Goal: Task Accomplishment & Management: Manage account settings

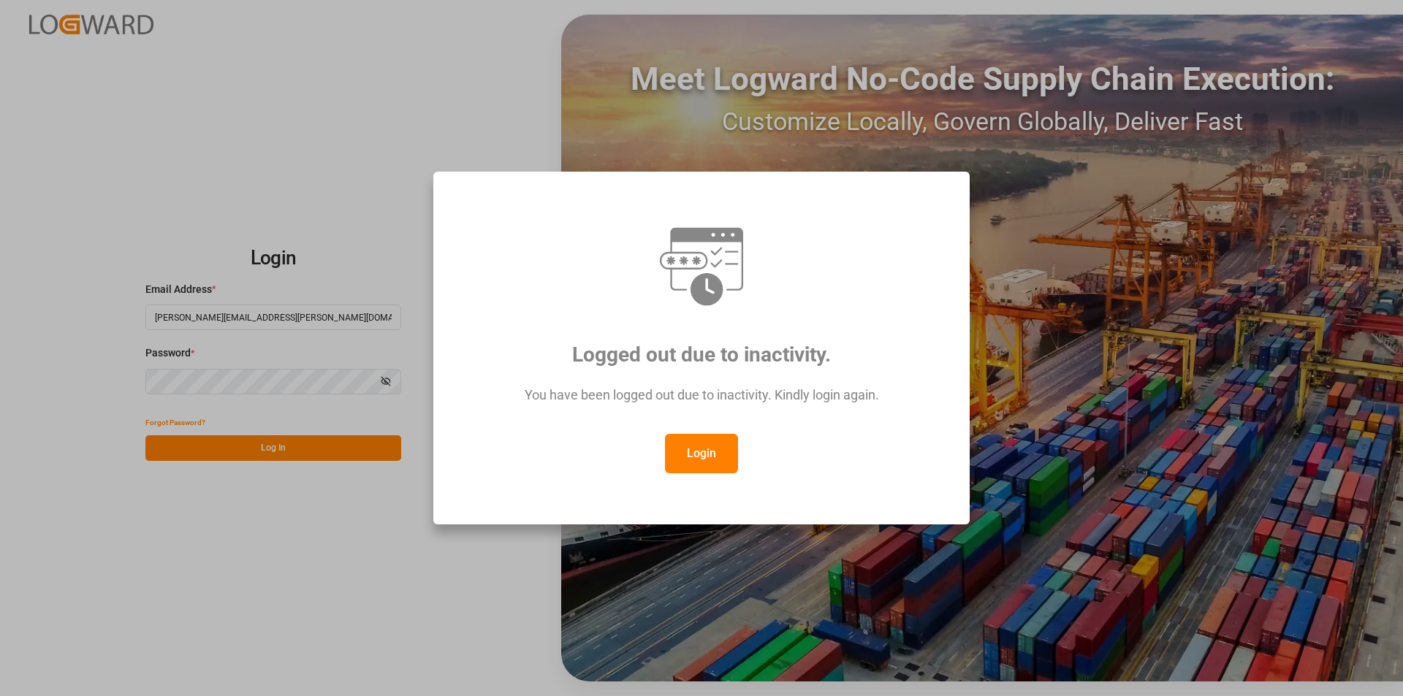
click at [696, 466] on button "Login" at bounding box center [701, 453] width 73 height 39
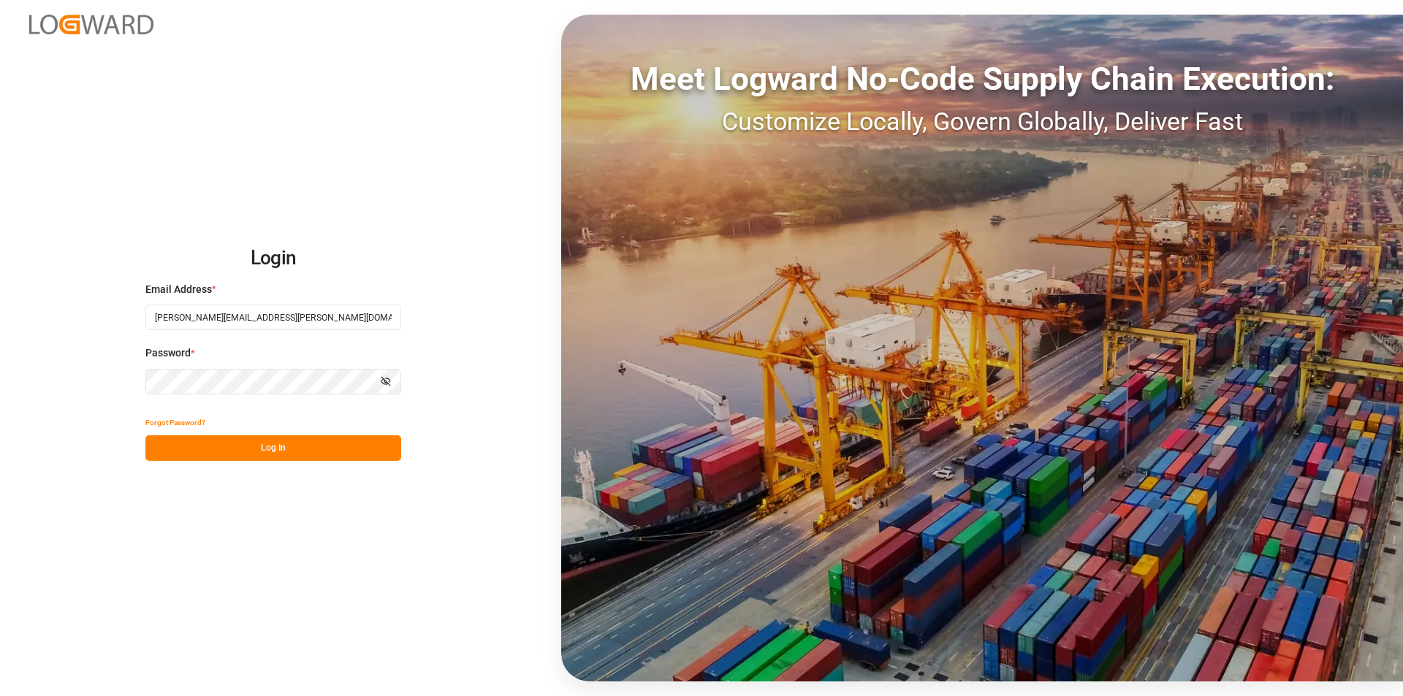
click at [313, 435] on button "Log In" at bounding box center [273, 448] width 256 height 26
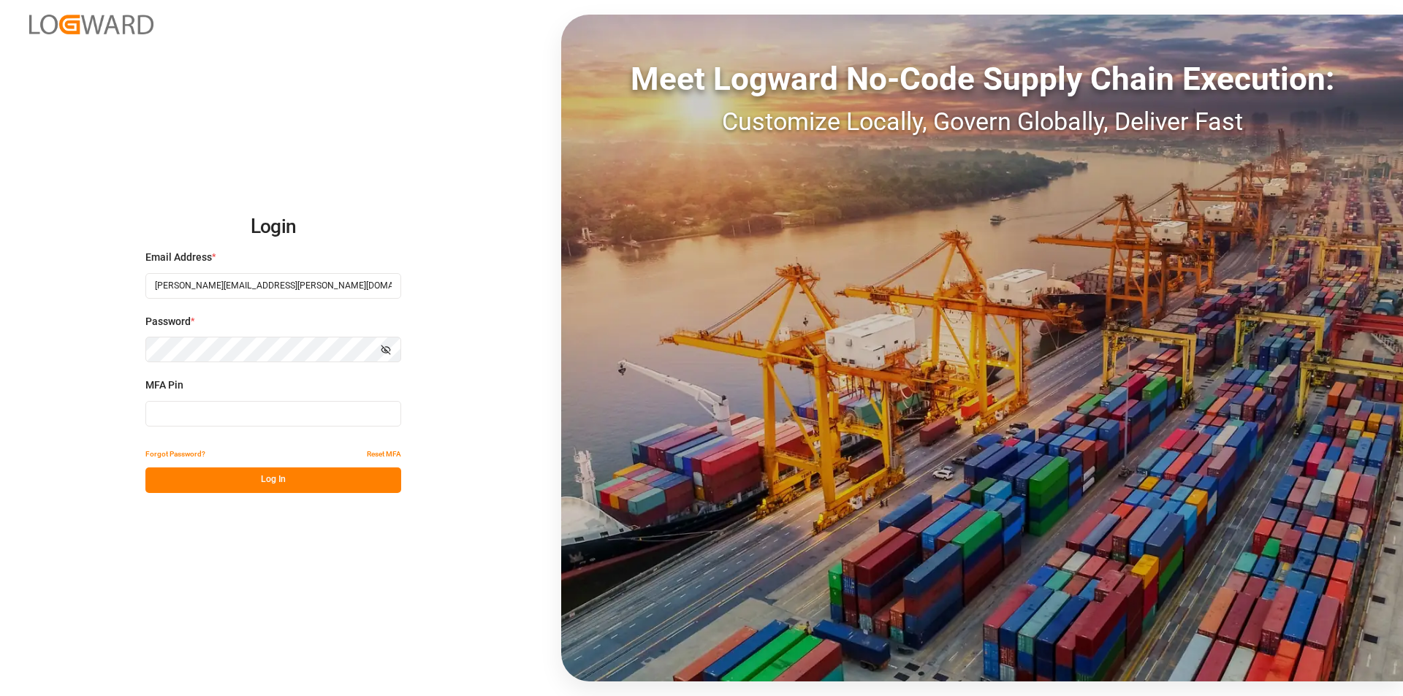
click at [187, 416] on input at bounding box center [273, 414] width 256 height 26
type input "920751"
click at [307, 484] on button "Log In" at bounding box center [273, 481] width 256 height 26
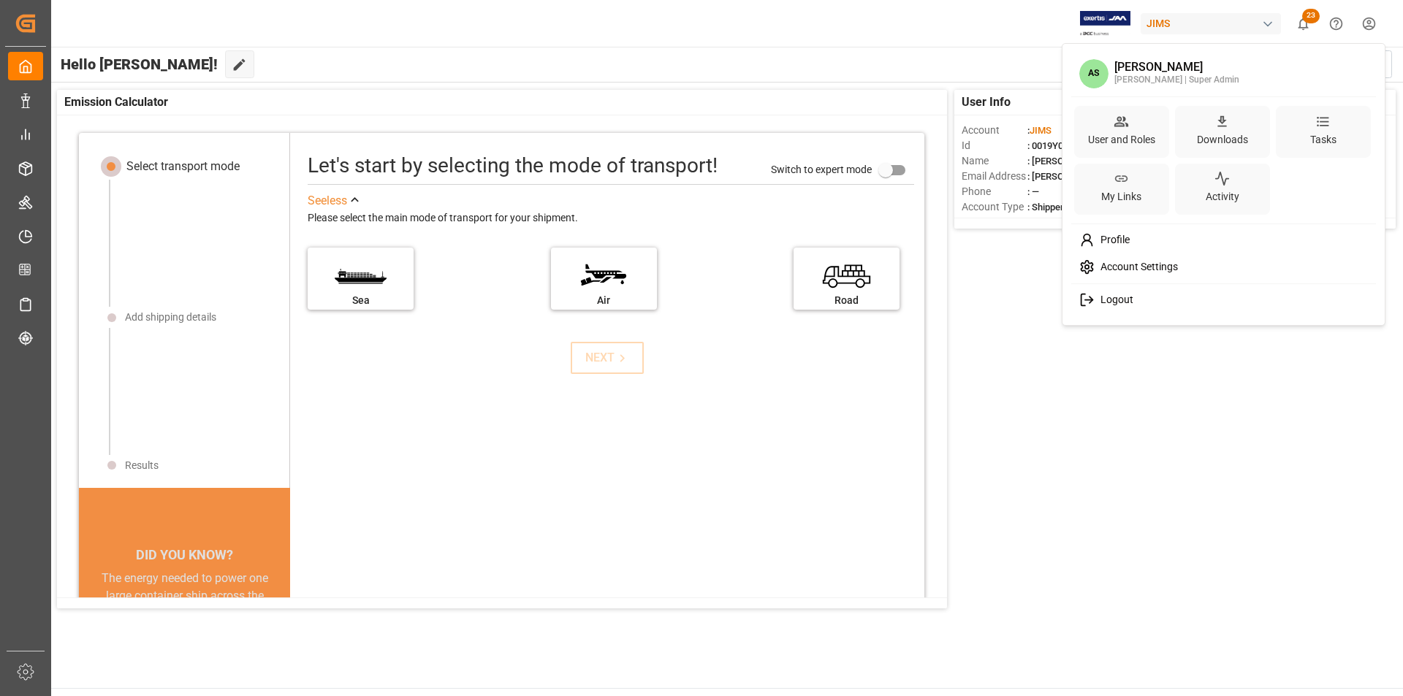
click at [1375, 23] on html "Created by potrace 1.15, written by [PERSON_NAME] [DATE]-[DATE] Created by potr…" at bounding box center [701, 348] width 1403 height 696
click at [1129, 134] on div "User and Roles" at bounding box center [1121, 139] width 73 height 21
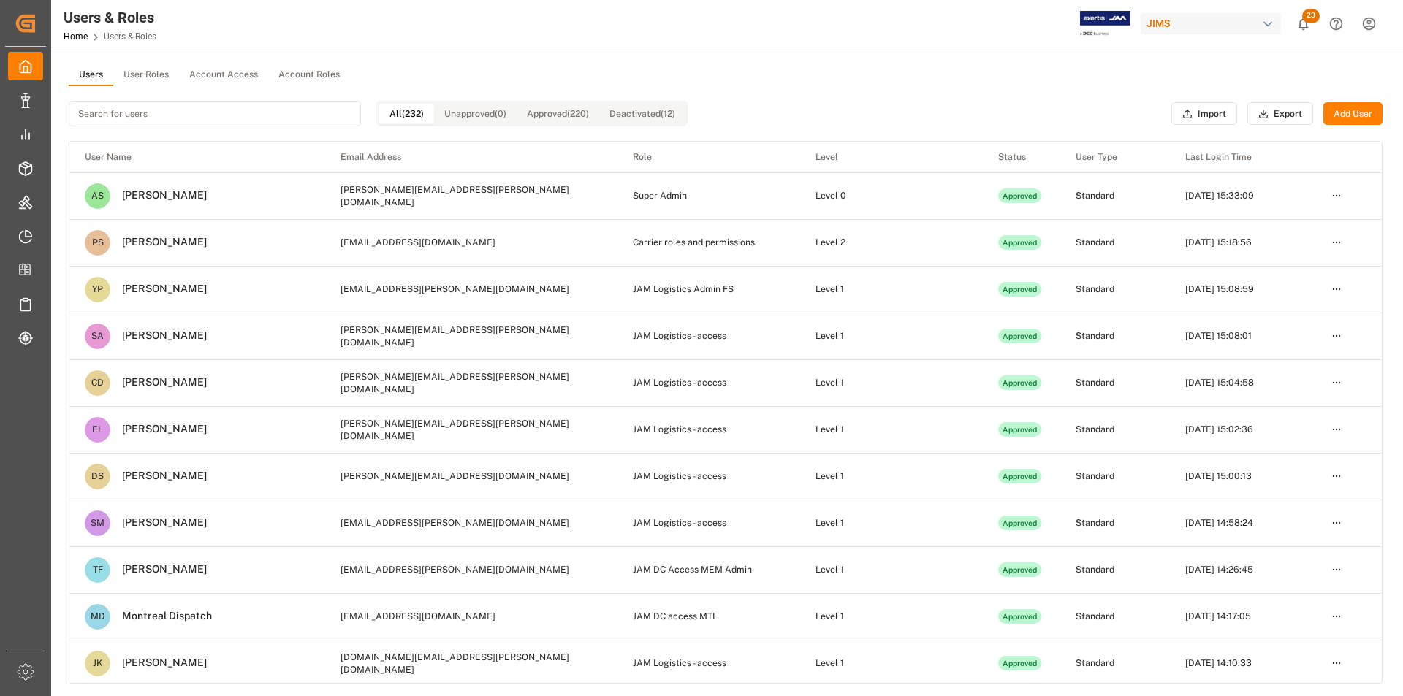
click at [1268, 119] on button "Export" at bounding box center [1280, 113] width 66 height 23
